Goal: Task Accomplishment & Management: Manage account settings

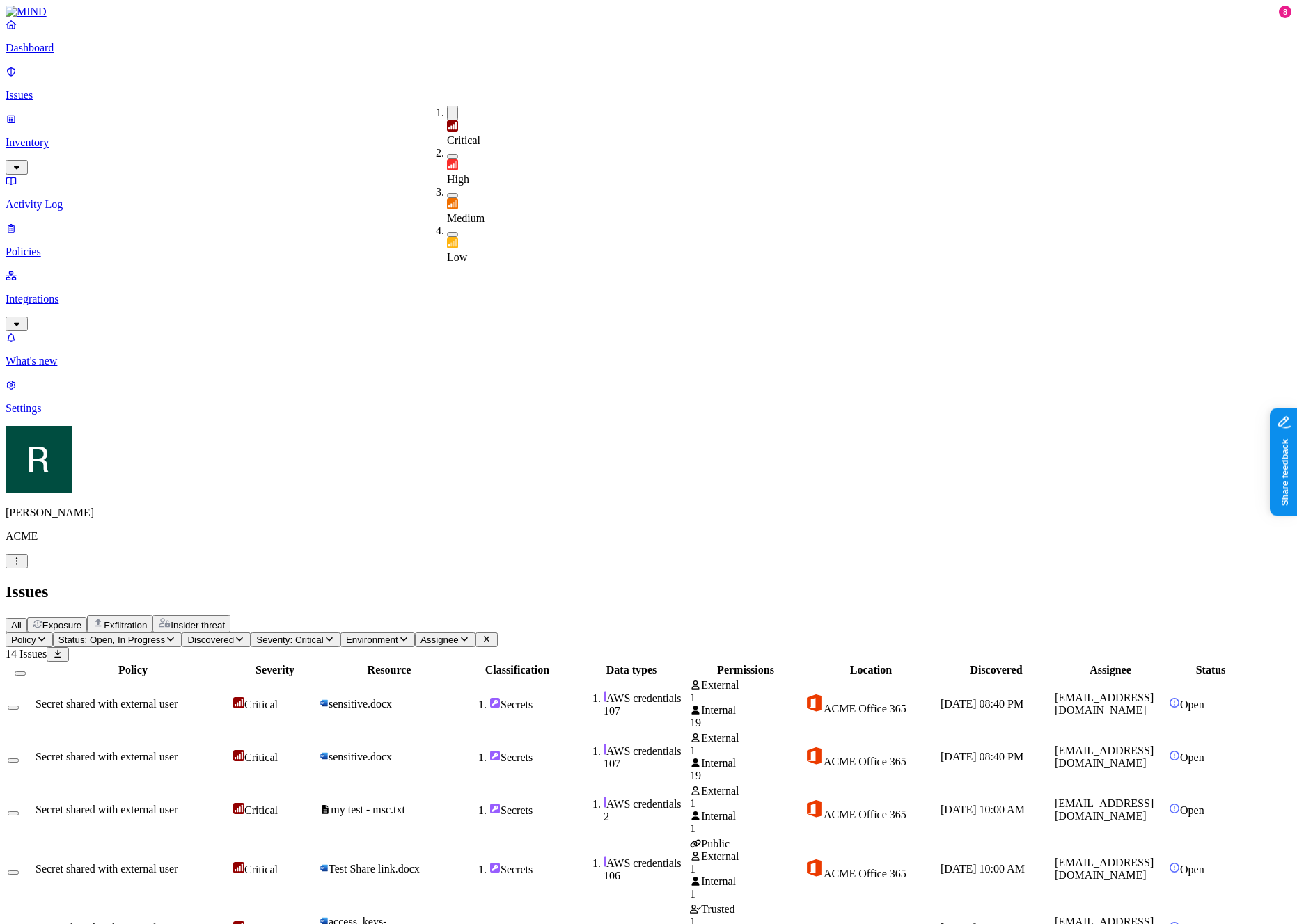
click at [165, 635] on span "Status: Open, In Progress" at bounding box center [111, 639] width 106 height 10
click at [291, 175] on span "In Progress" at bounding box center [271, 187] width 38 height 24
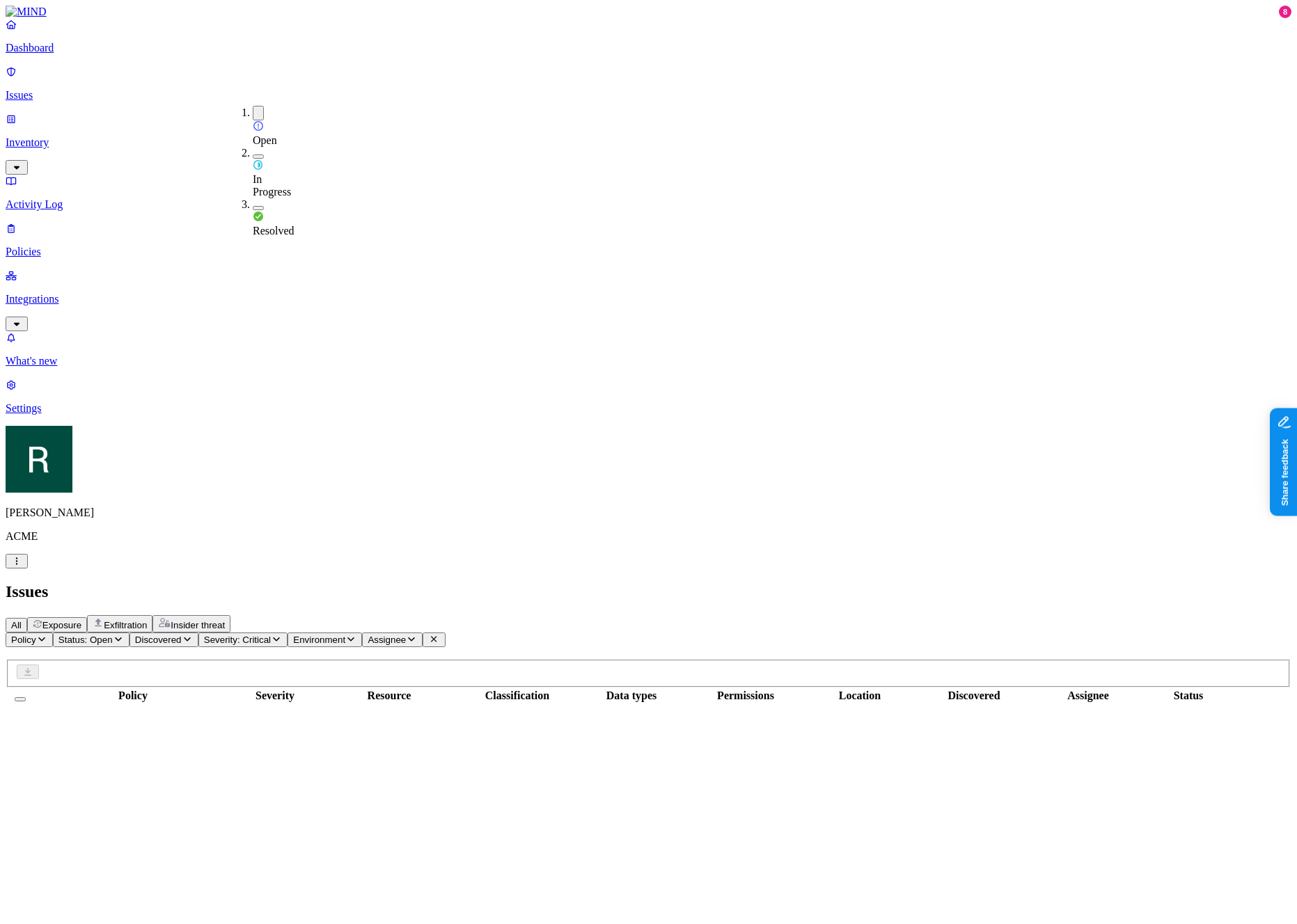
click at [271, 635] on span "Severity: Critical" at bounding box center [238, 639] width 67 height 10
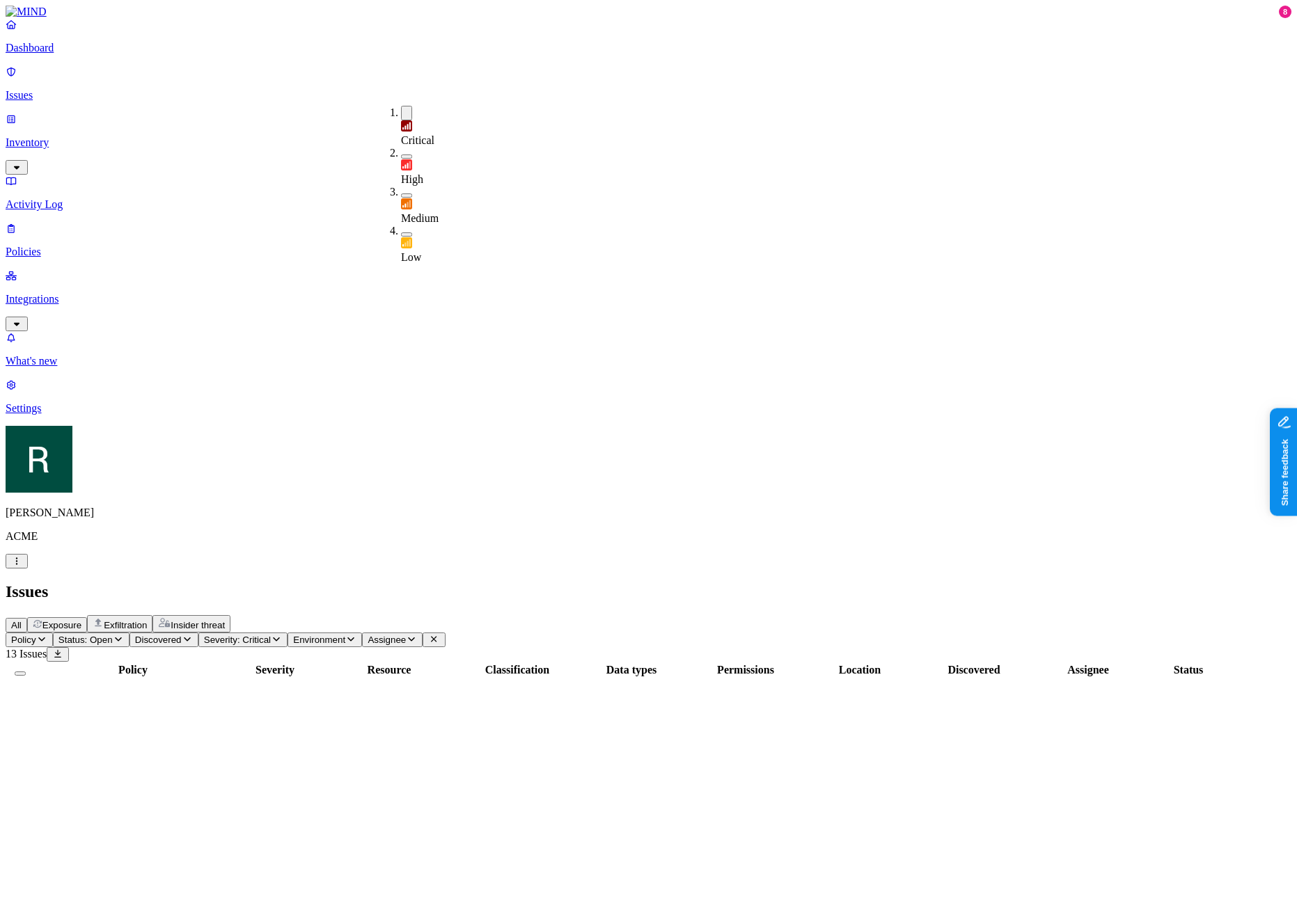
click at [401, 106] on div "Critical" at bounding box center [401, 126] width 0 height 41
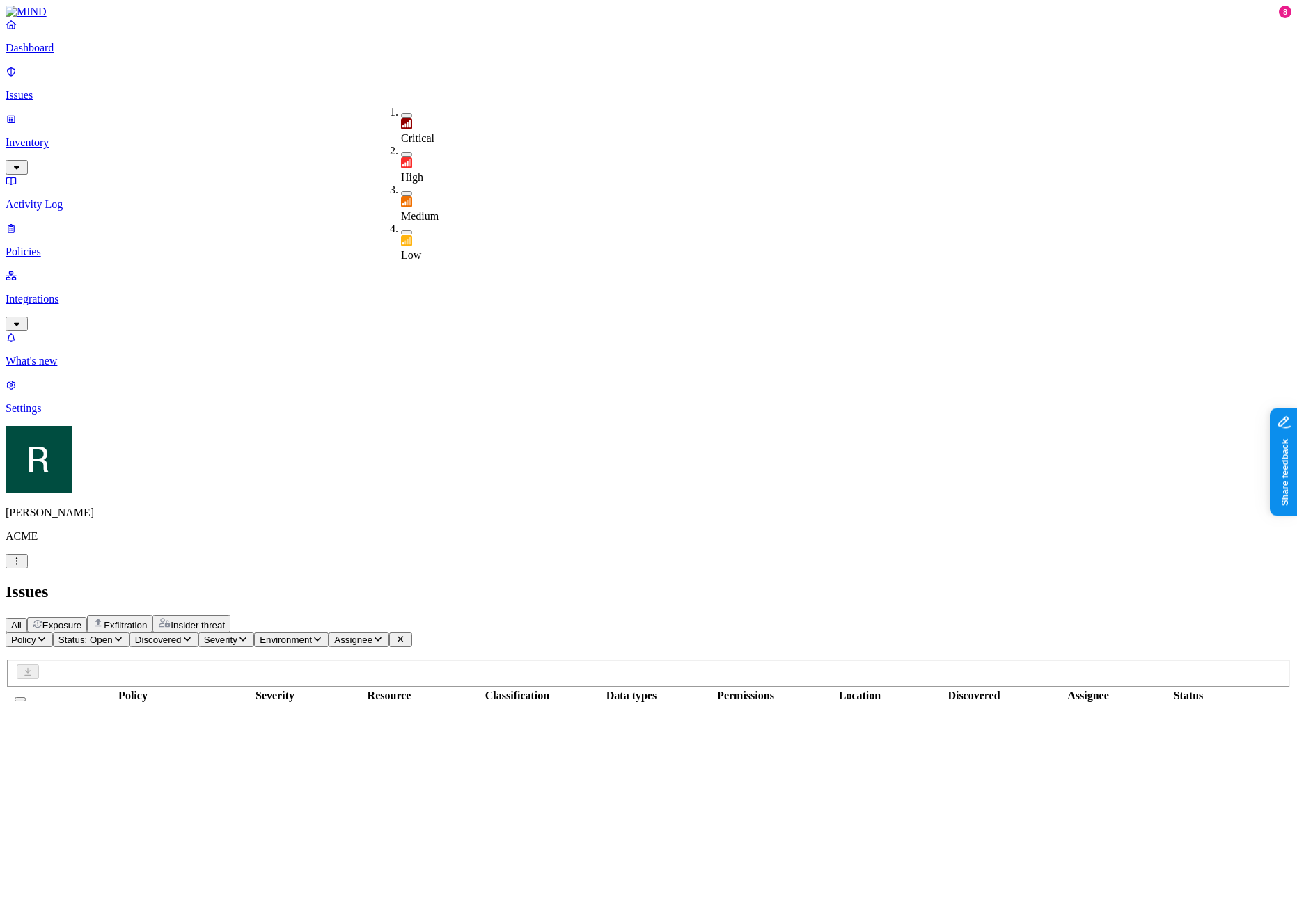
click at [552, 615] on div "All Exposure Exfiltration Insider threat" at bounding box center [648, 624] width 1285 height 17
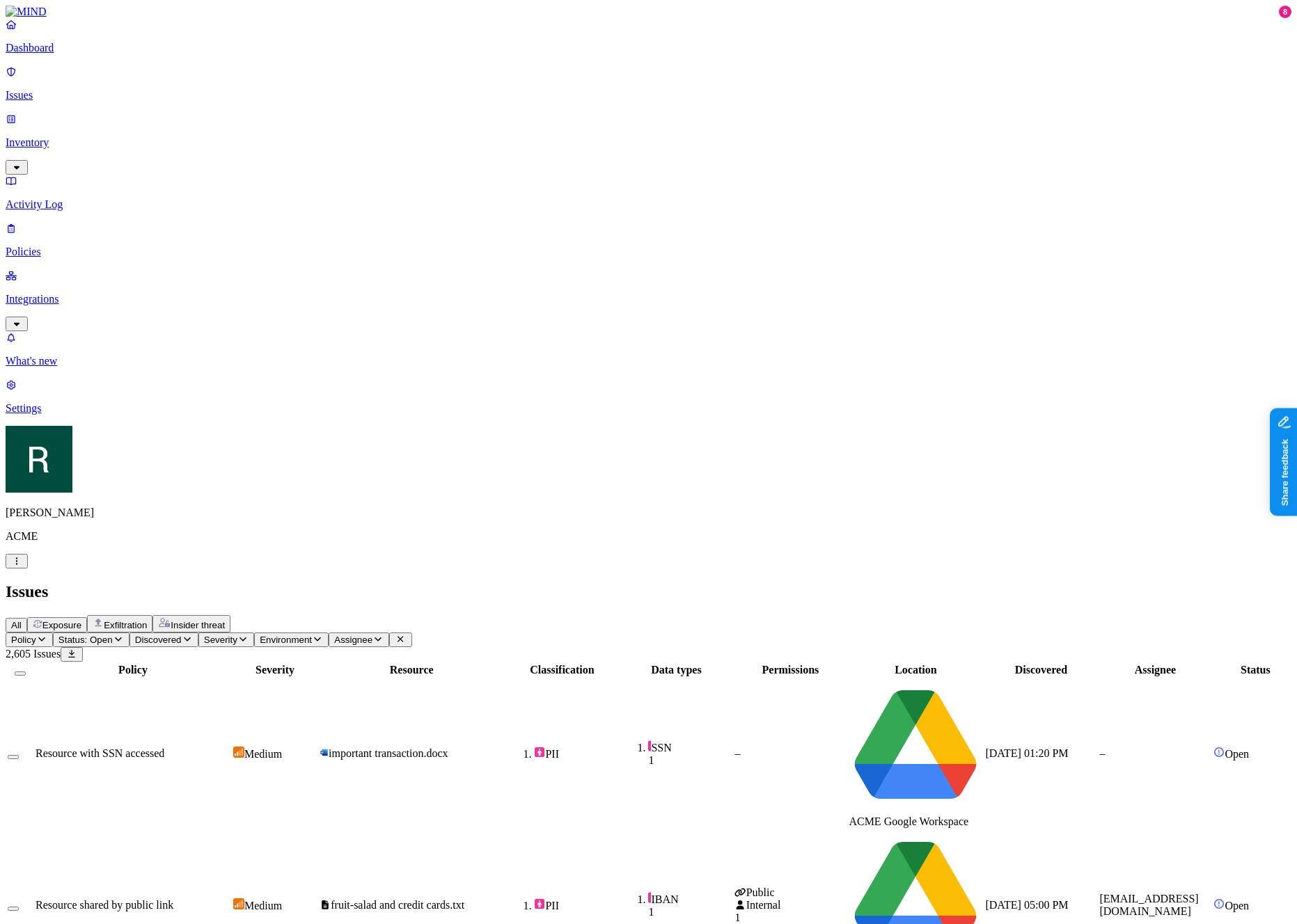
click at [373, 635] on span "Assignee" at bounding box center [352, 639] width 38 height 10
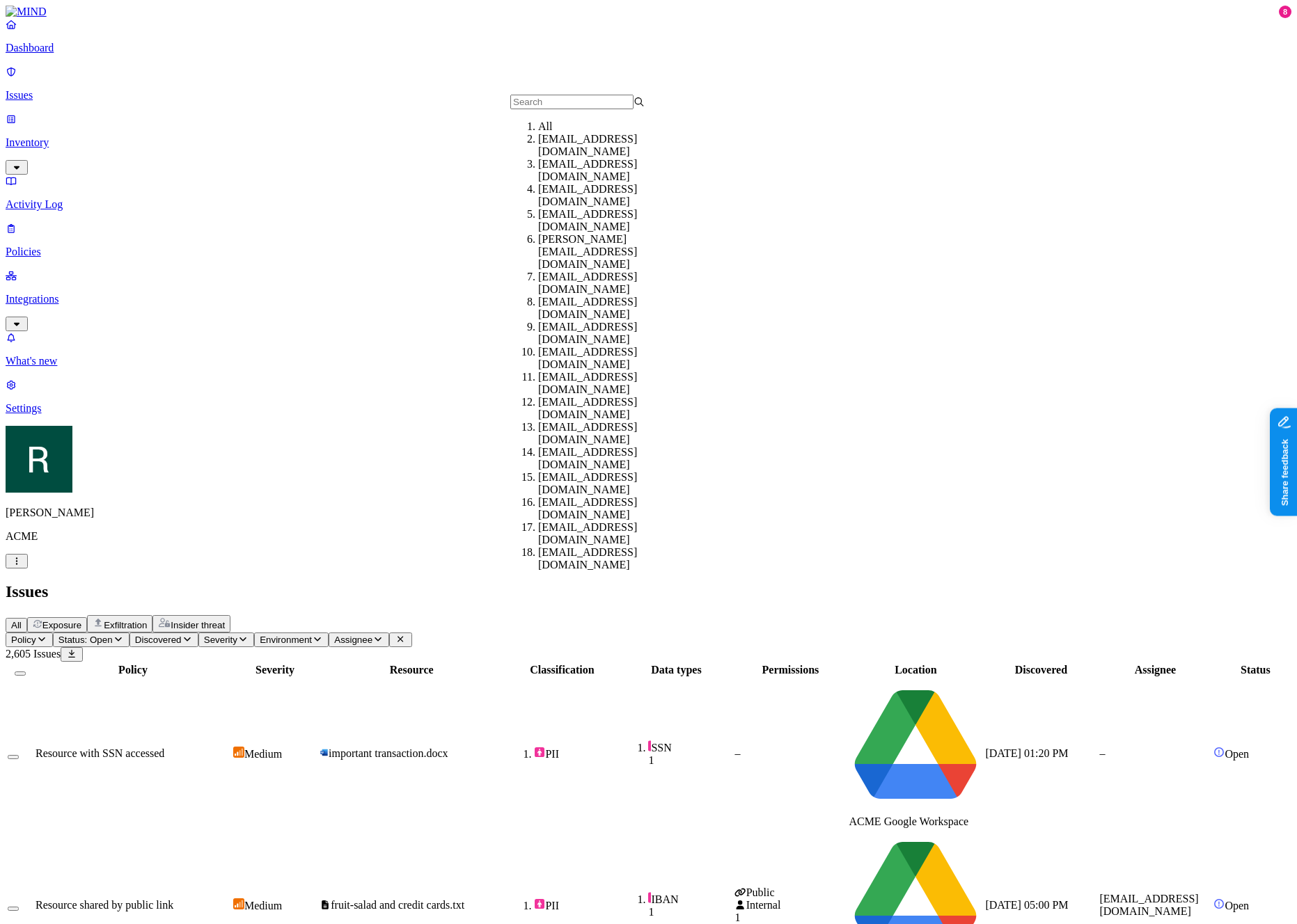
click at [584, 158] on div "adir@acme.tannin.io" at bounding box center [605, 145] width 134 height 25
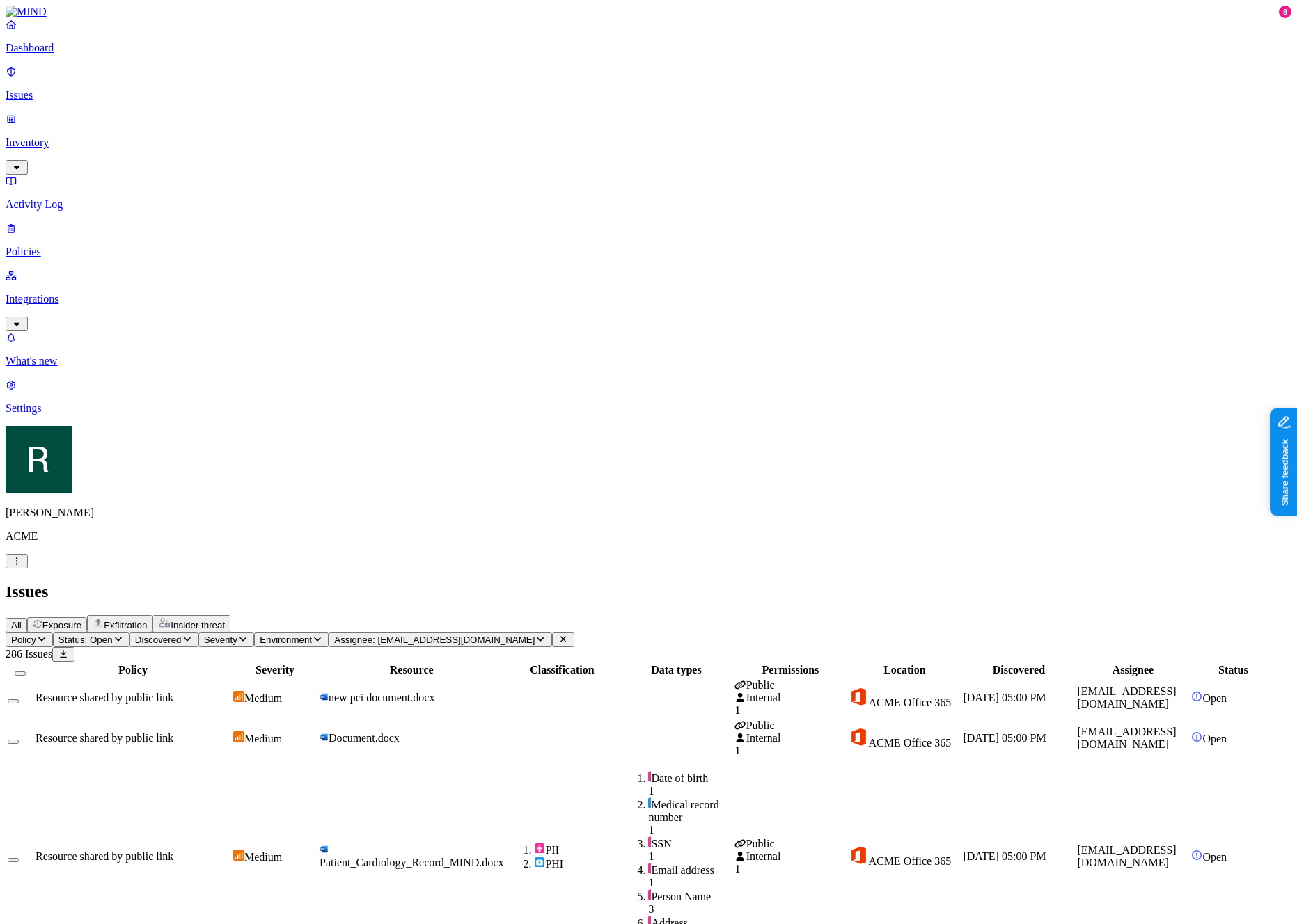
click at [535, 635] on span "Assignee: hodbn@k14d.onmicrosoft.com" at bounding box center [434, 639] width 200 height 10
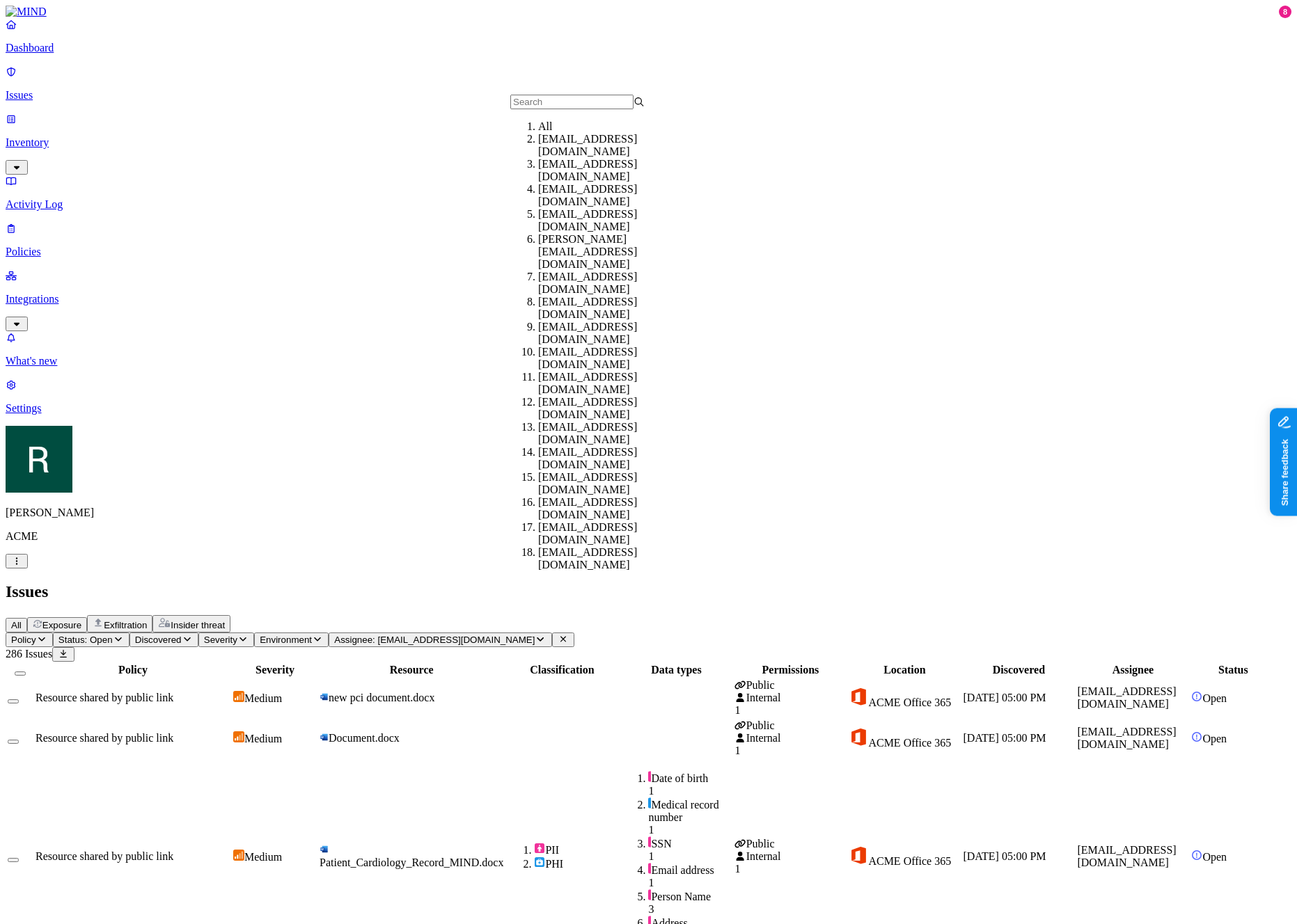
click at [608, 126] on div "All" at bounding box center [605, 126] width 134 height 12
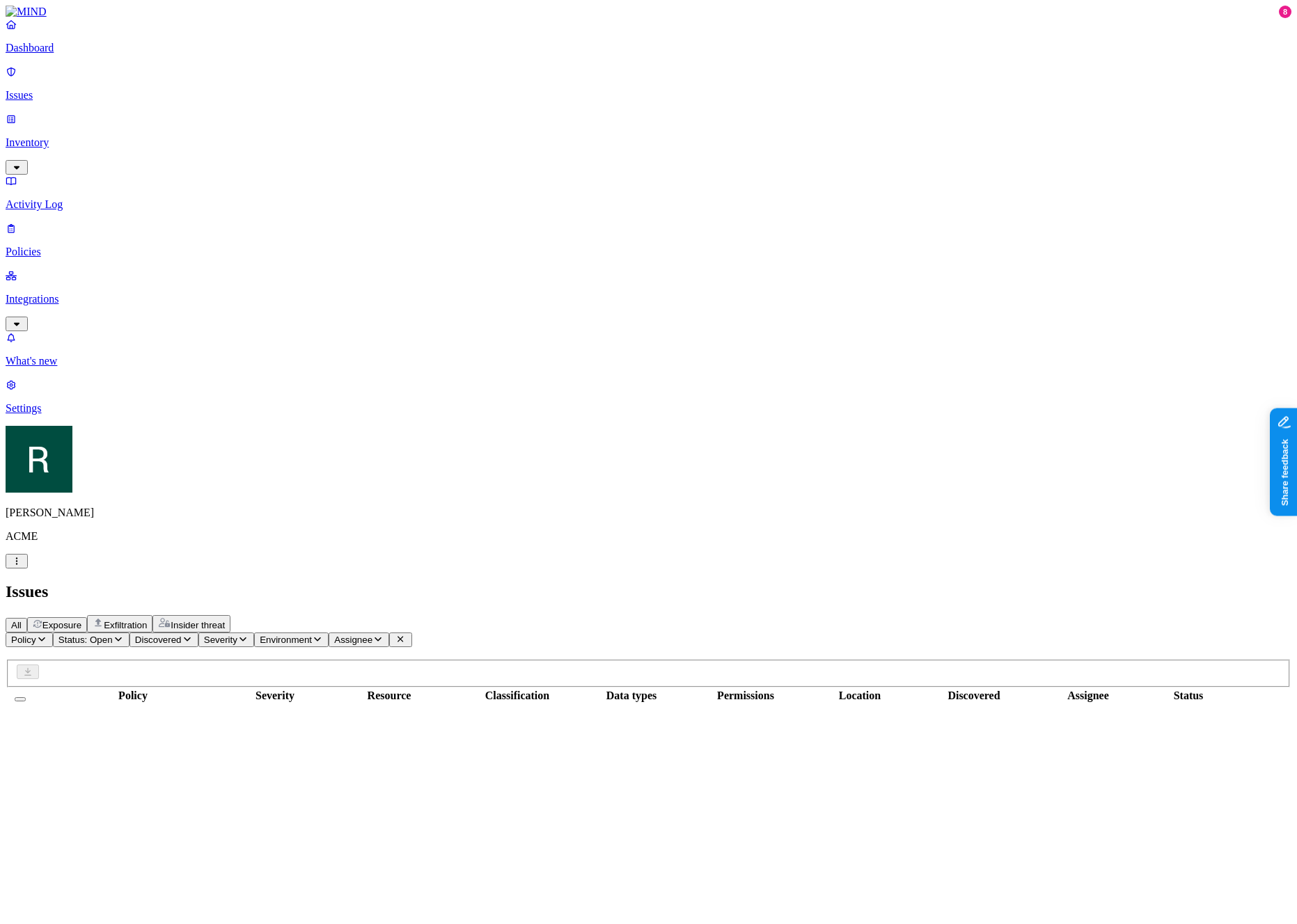
click at [508, 615] on div "All Exposure Exfiltration Insider threat" at bounding box center [648, 624] width 1285 height 17
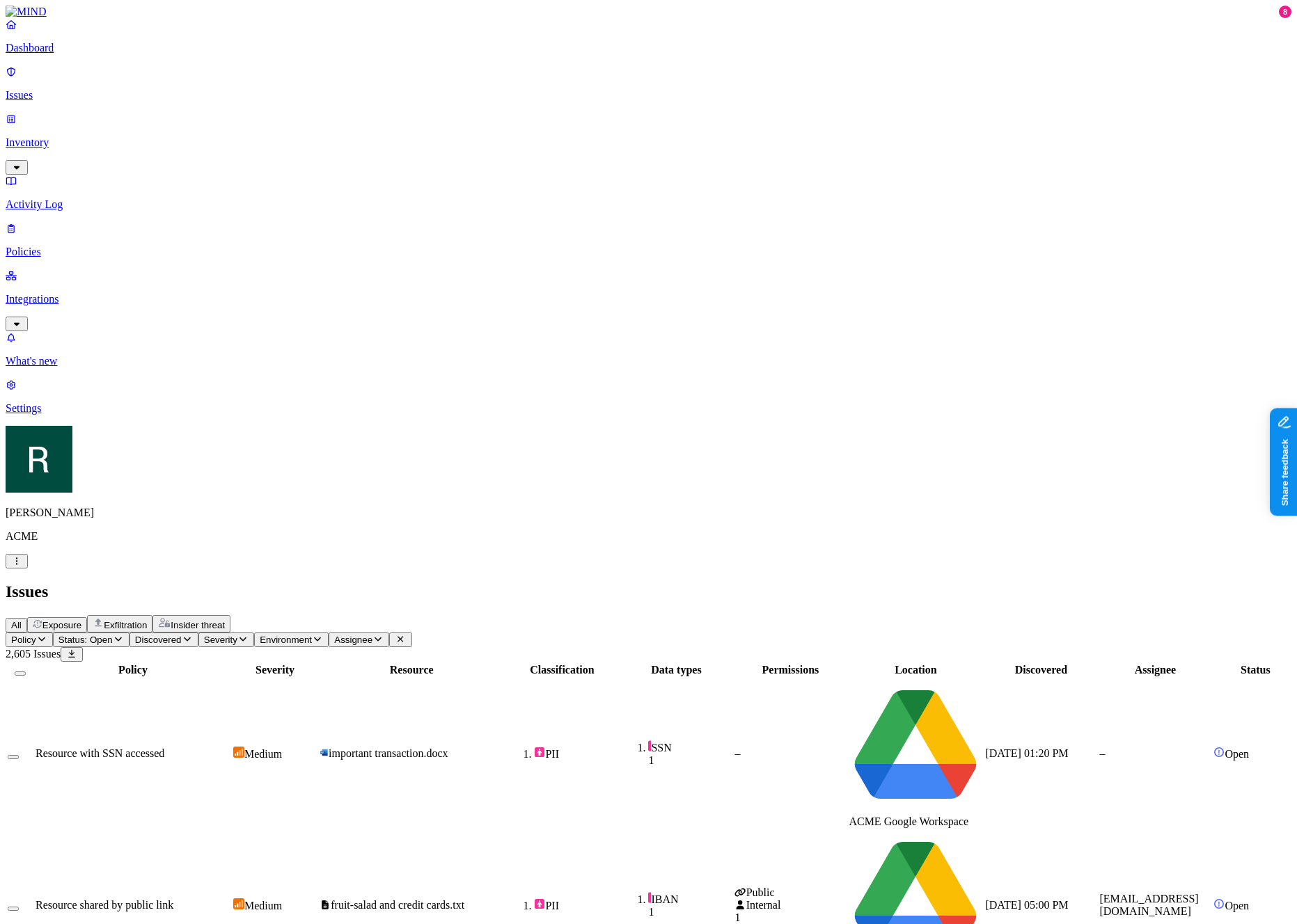
click at [130, 632] on button "Status: Open" at bounding box center [91, 639] width 77 height 15
click at [272, 173] on span "In Progress" at bounding box center [271, 185] width 38 height 24
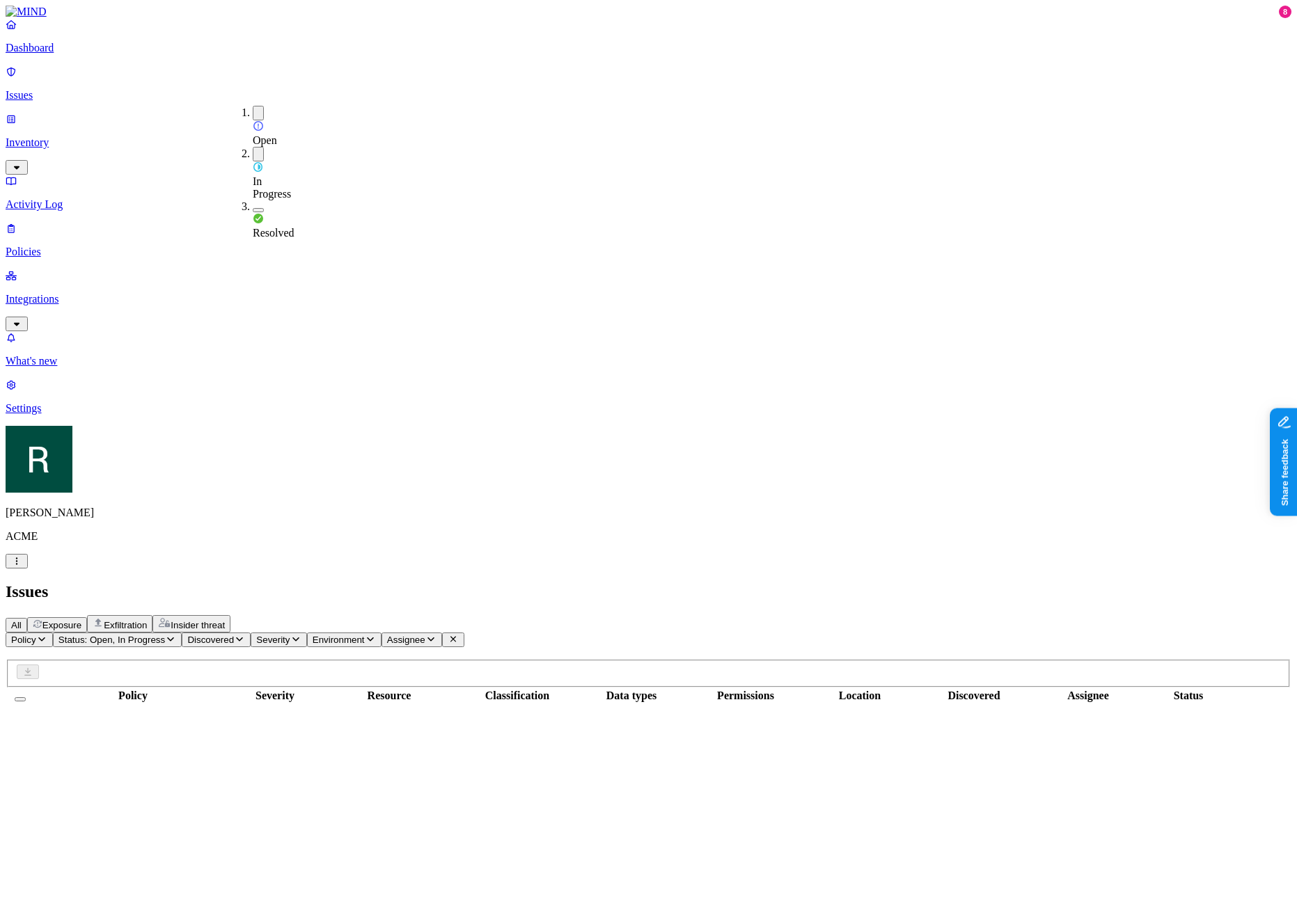
click at [276, 175] on span "In Progress" at bounding box center [271, 187] width 38 height 24
click at [273, 227] on span "Resolved" at bounding box center [273, 232] width 42 height 12
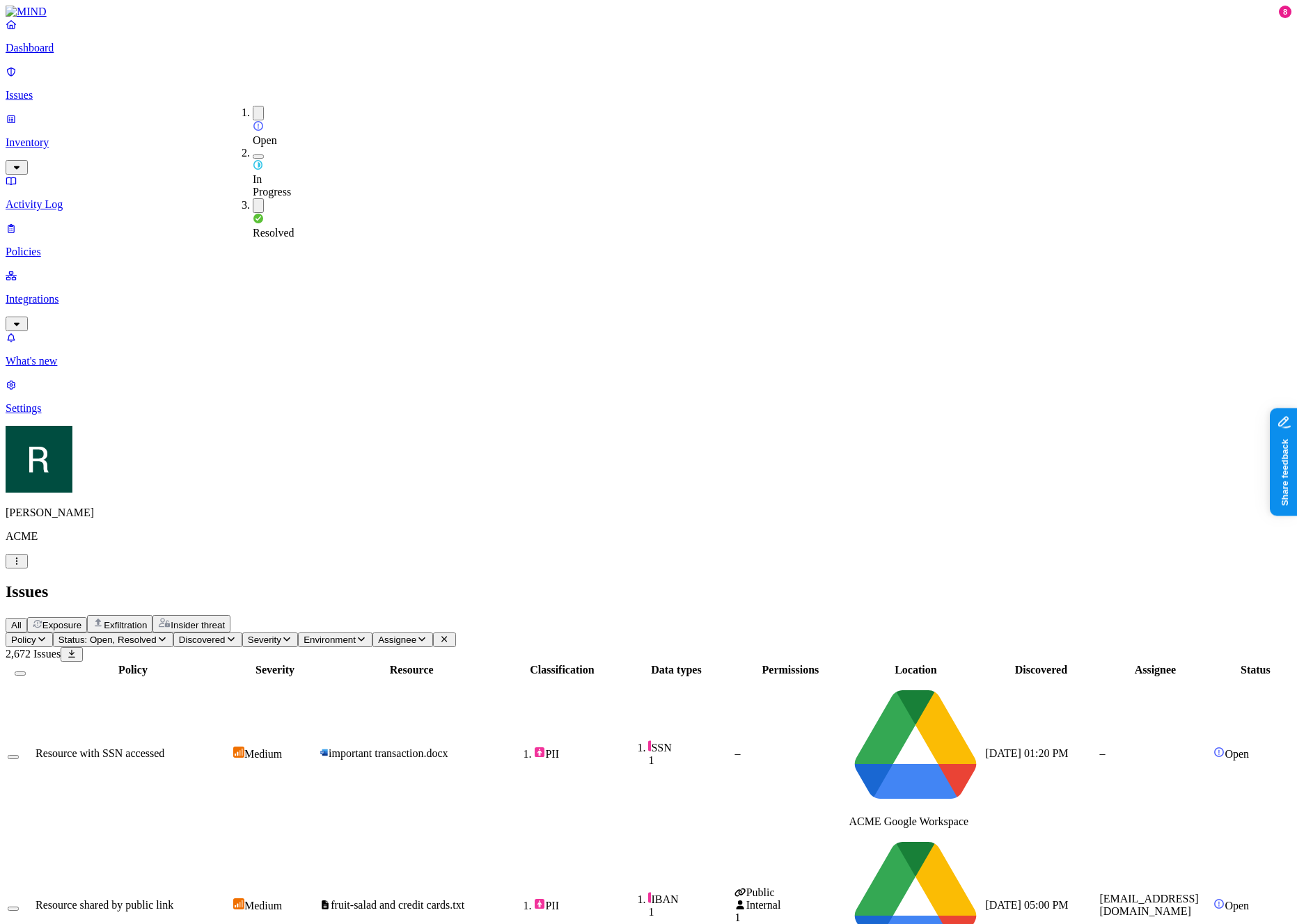
click at [512, 583] on h2 "Issues" at bounding box center [648, 592] width 1285 height 19
click at [416, 635] on span "Assignee" at bounding box center [397, 639] width 38 height 10
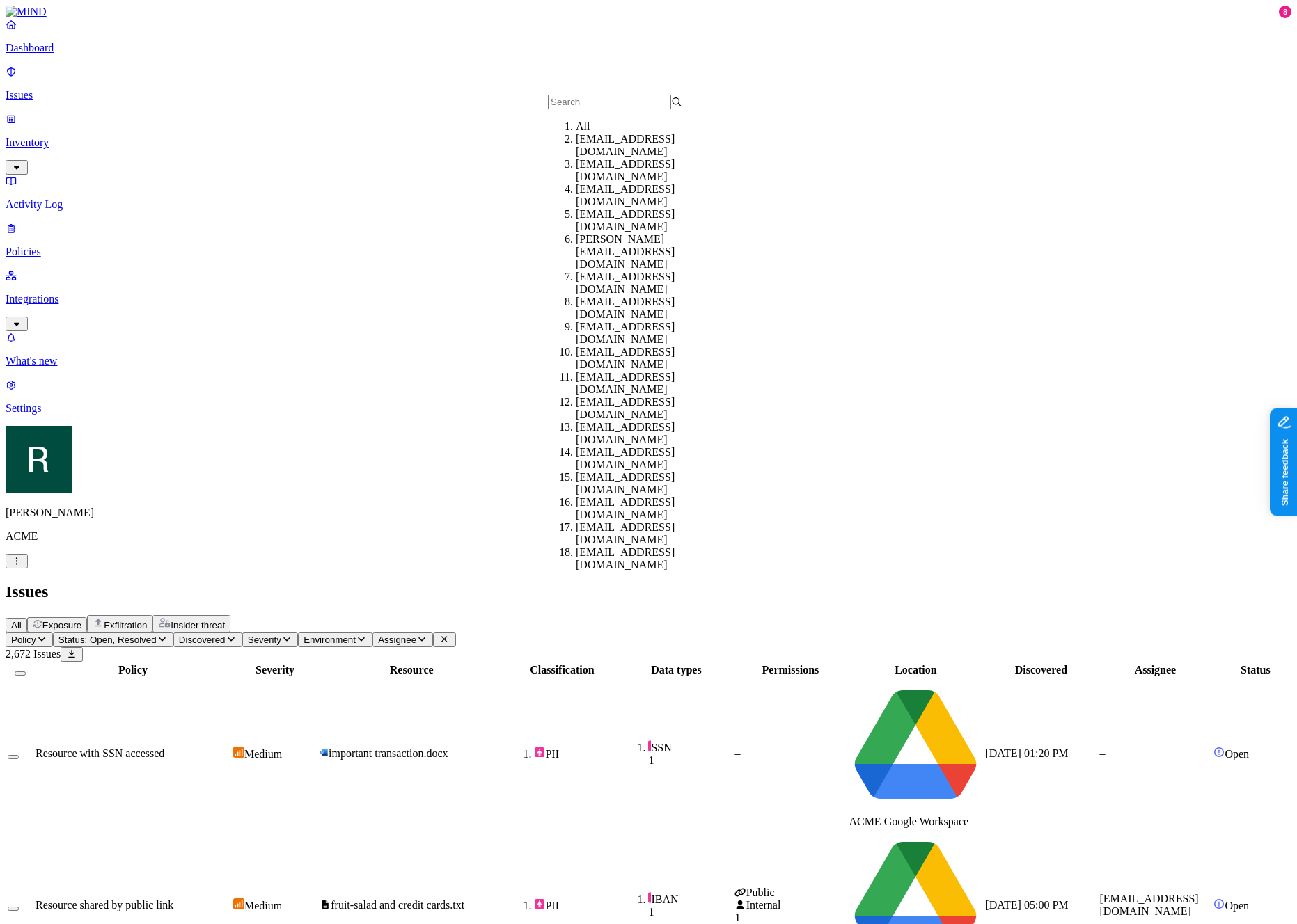
click at [616, 151] on div "adir@acme.tannin.io" at bounding box center [643, 145] width 134 height 25
